Goal: Obtain resource: Download file/media

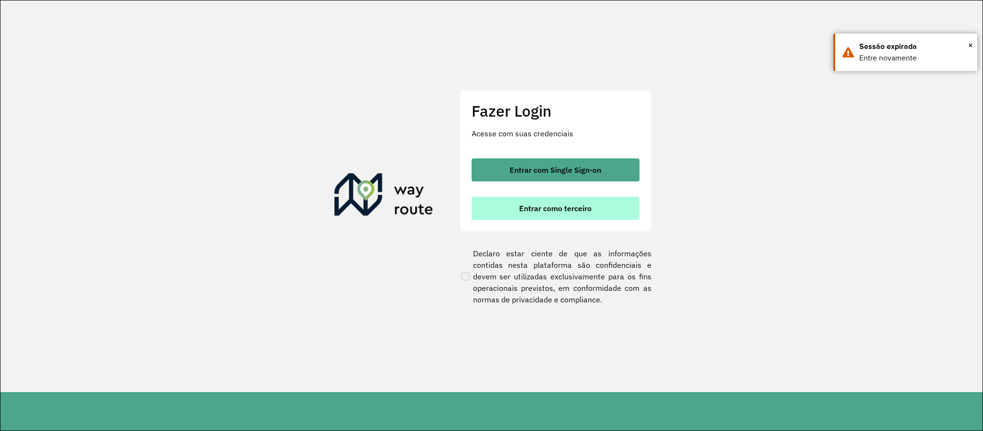
click at [525, 207] on span "Entrar como terceiro" at bounding box center [555, 208] width 72 height 8
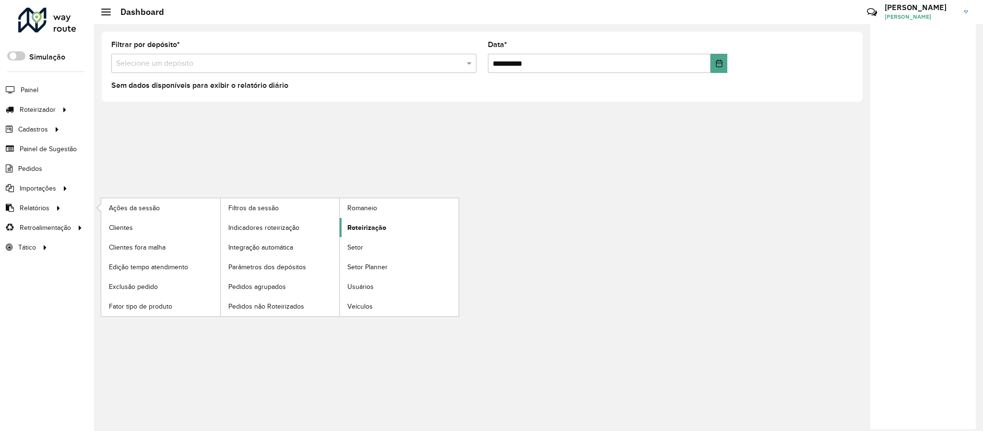
click at [364, 232] on span "Roteirização" at bounding box center [366, 228] width 39 height 10
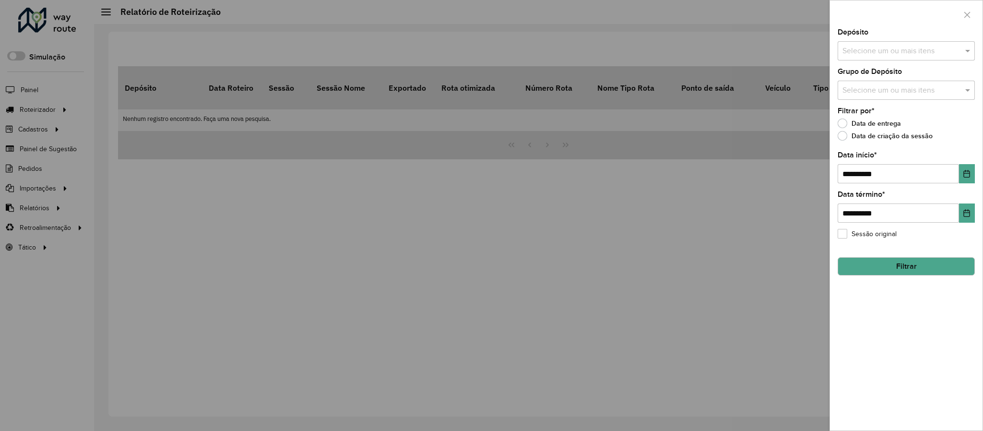
click at [869, 45] on div "Selecione um ou mais itens" at bounding box center [905, 50] width 137 height 19
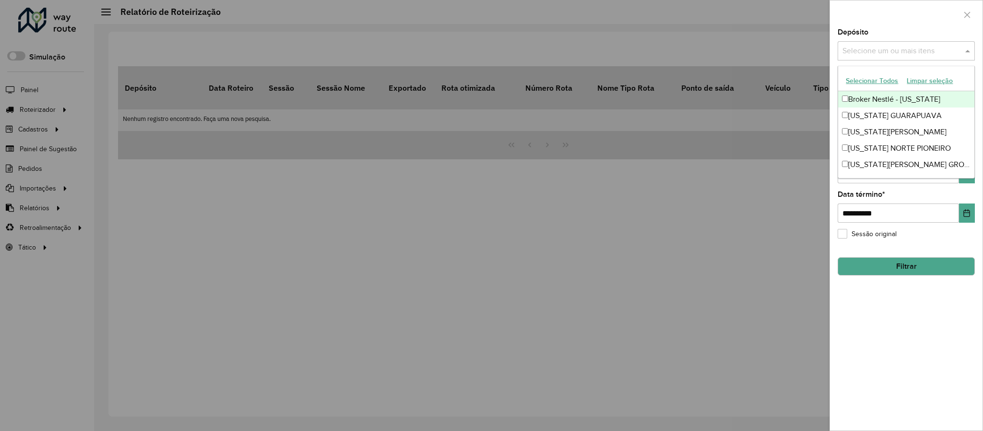
click at [872, 85] on button "Selecionar Todos" at bounding box center [871, 80] width 61 height 15
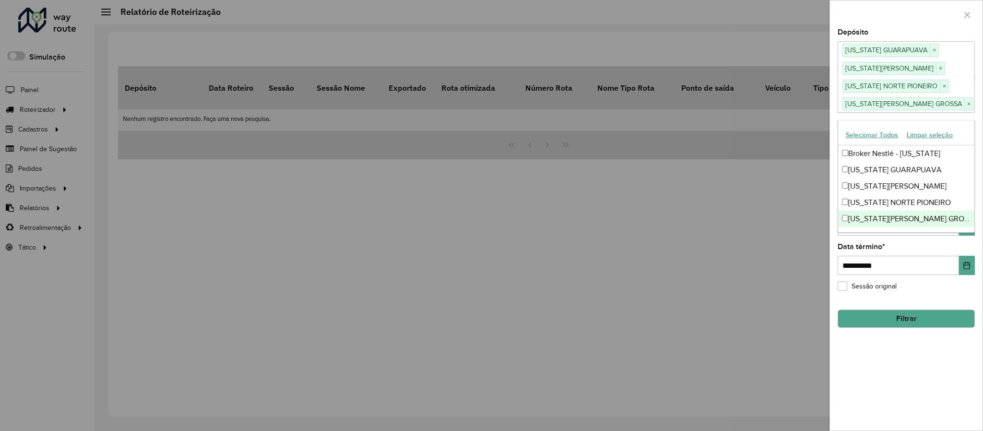
click at [954, 378] on div "**********" at bounding box center [906, 229] width 153 height 401
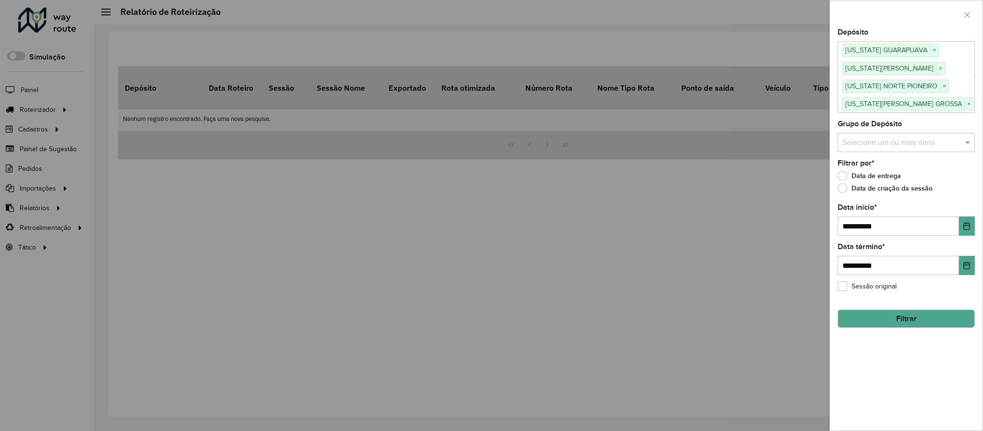
click at [923, 325] on button "Filtrar" at bounding box center [905, 318] width 137 height 18
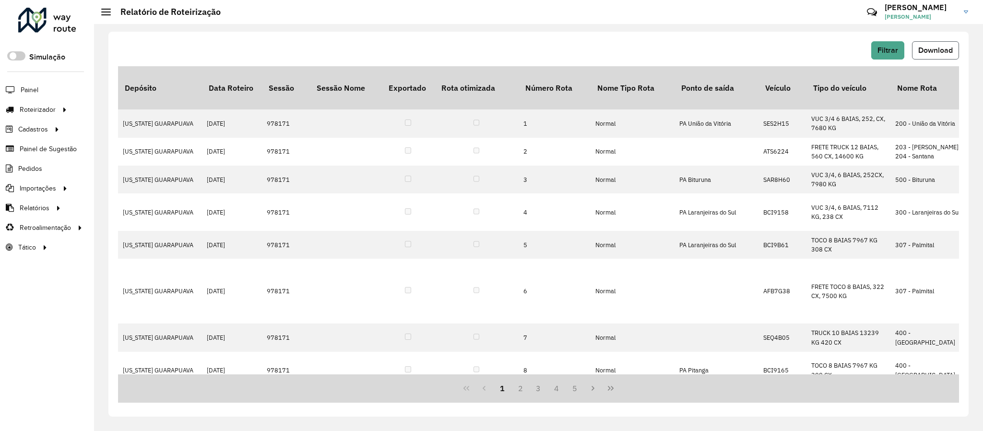
click at [928, 53] on span "Download" at bounding box center [935, 50] width 35 height 8
click at [140, 114] on link "Entregas" at bounding box center [160, 109] width 118 height 19
